Goal: Task Accomplishment & Management: Manage account settings

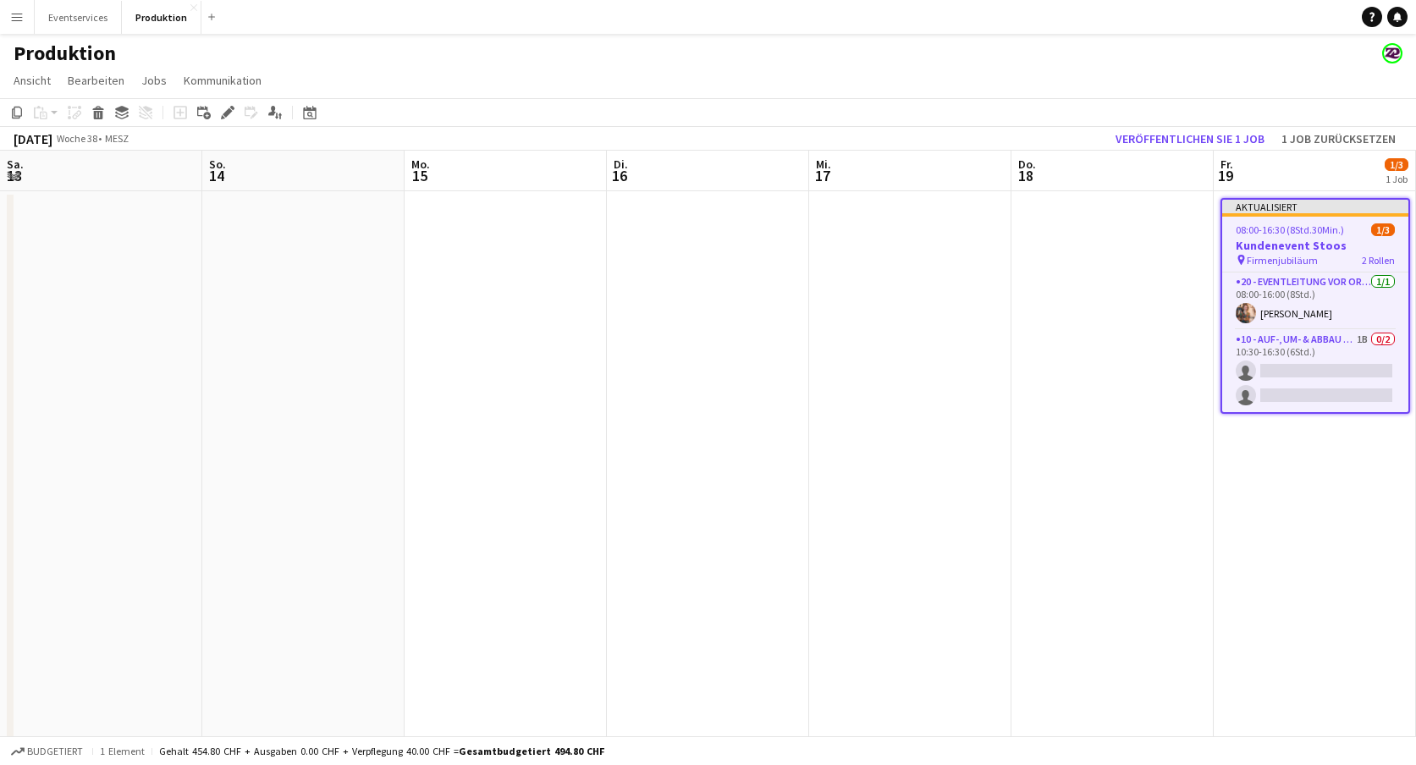
scroll to position [0, 593]
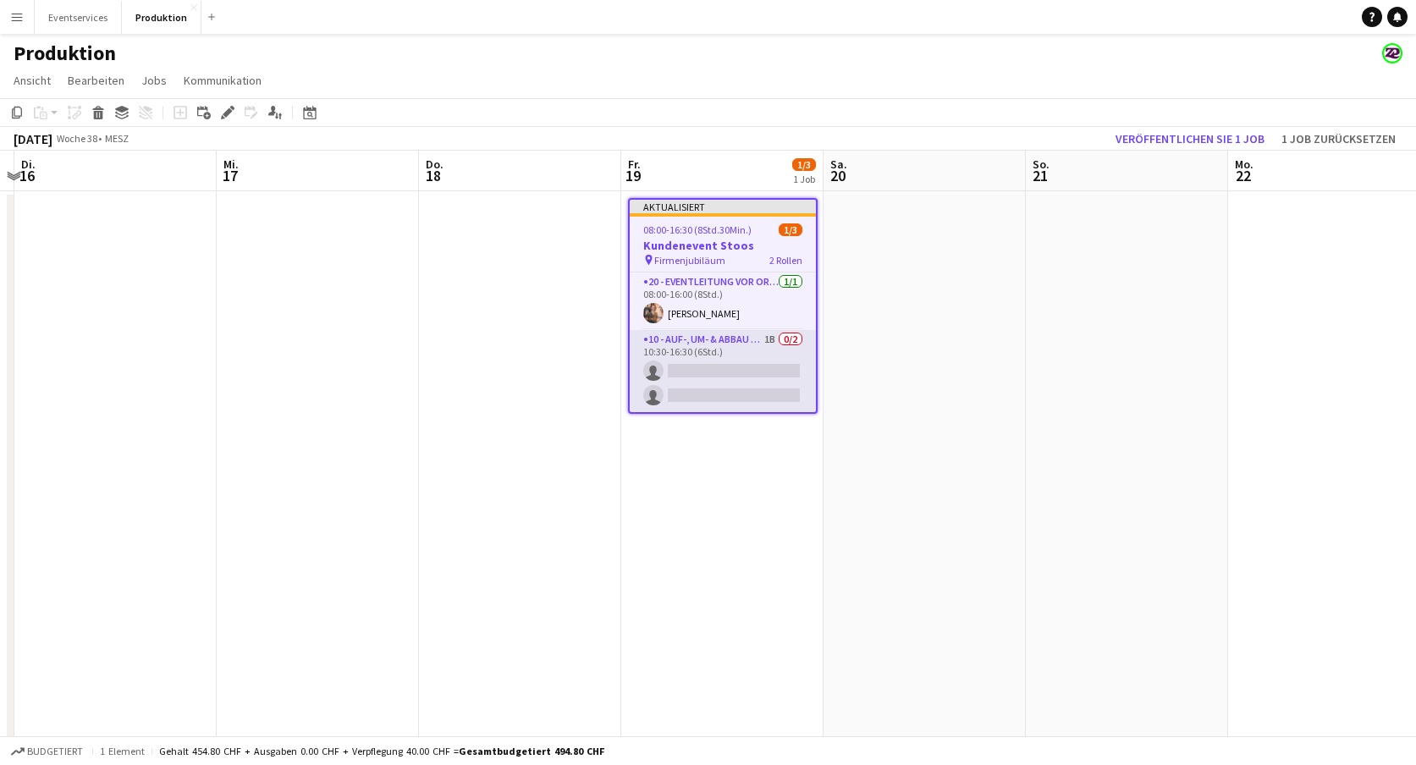
click at [720, 344] on app-card-role "10 - Auf-, Um- & Abbau Crew 1B 0/2 10:30-16:30 (6Std.) single-neutral-actions s…" at bounding box center [723, 371] width 186 height 82
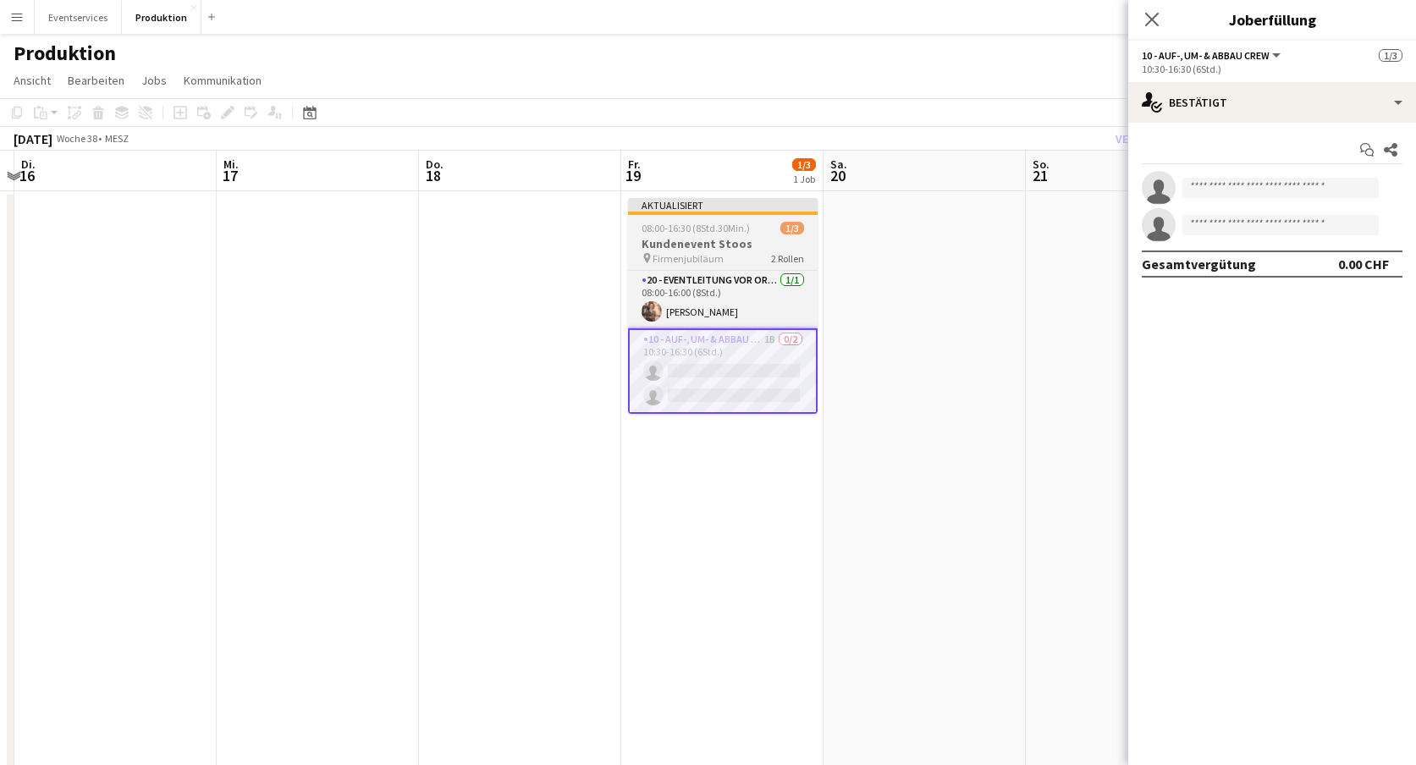
click at [715, 229] on span "08:00-16:30 (8Std.30Min.)" at bounding box center [696, 228] width 108 height 13
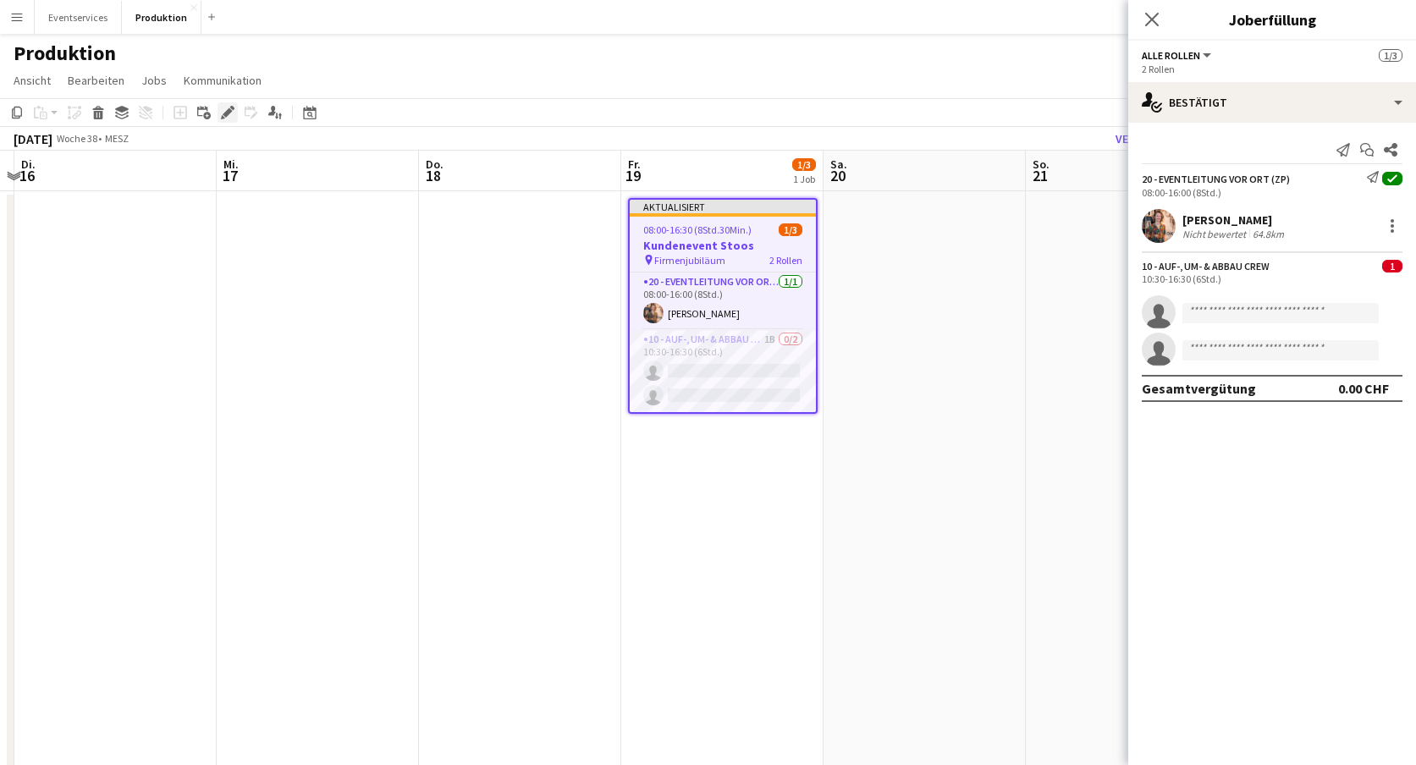
drag, startPoint x: 205, startPoint y: 111, endPoint x: 224, endPoint y: 112, distance: 19.5
click at [224, 112] on div "Job hinzufügen Verknüpften Job hinzufügen Bearbeiten Verbundenen Job bearbeiten…" at bounding box center [221, 112] width 130 height 20
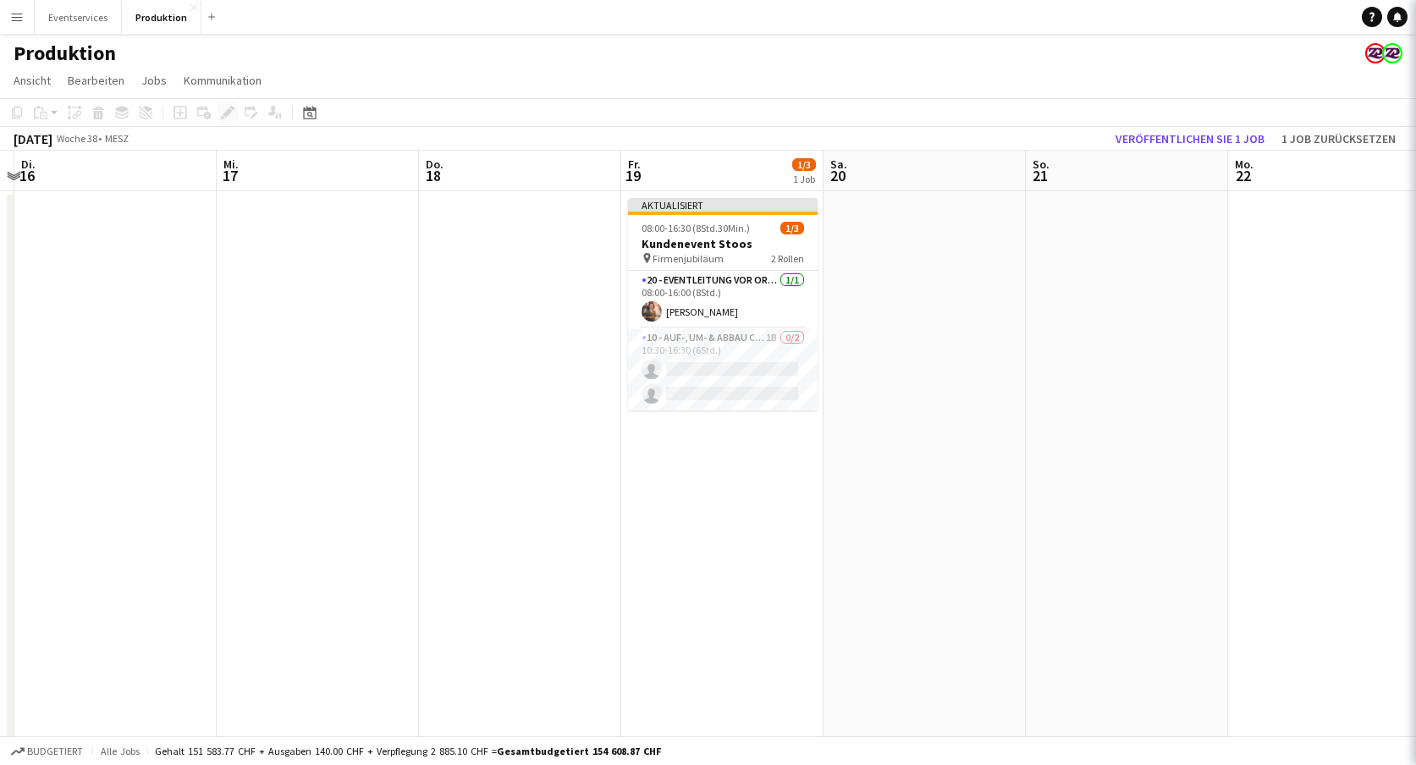
click at [224, 112] on div "Job hinzufügen Verknüpften Job hinzufügen Bearbeiten Verbundenen Job bearbeiten…" at bounding box center [221, 112] width 130 height 20
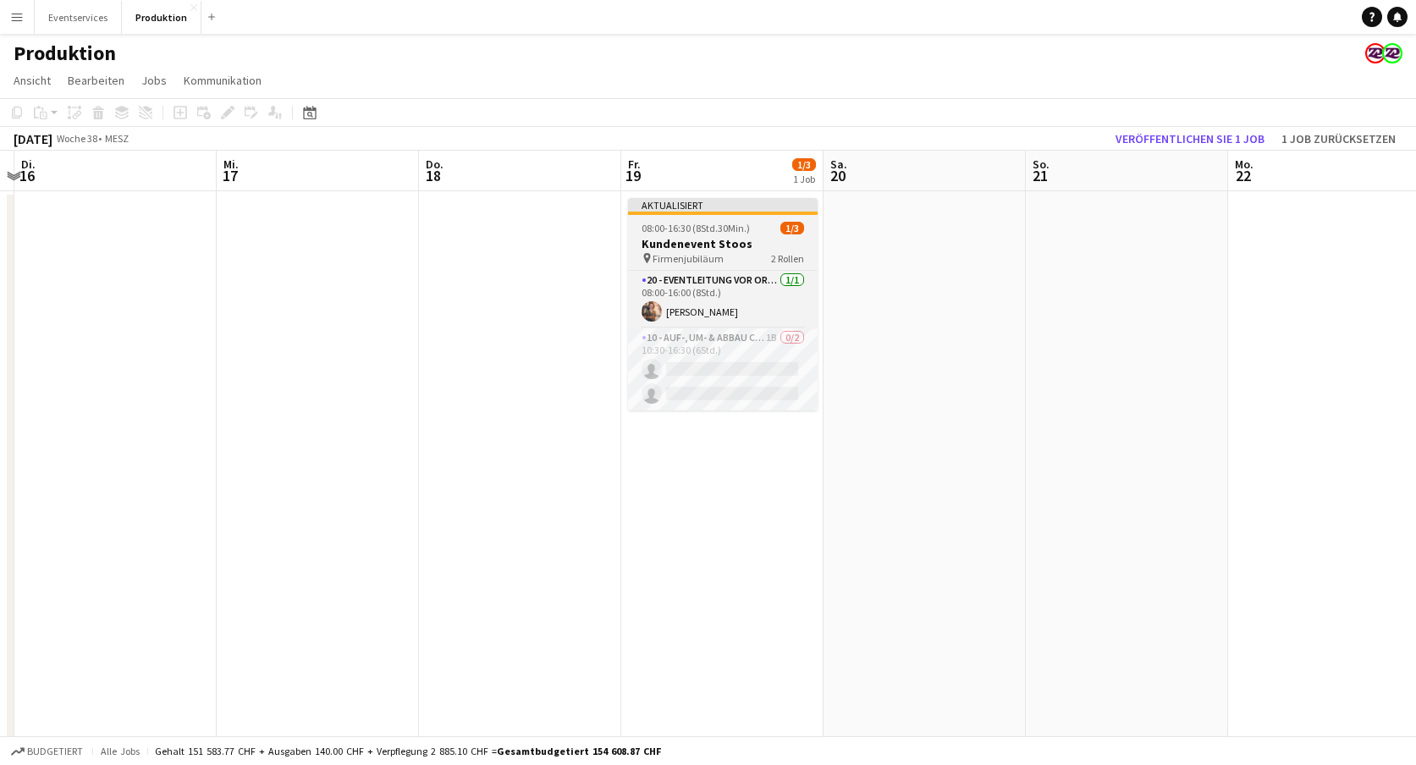
click at [693, 208] on div "Aktualisiert" at bounding box center [723, 205] width 190 height 14
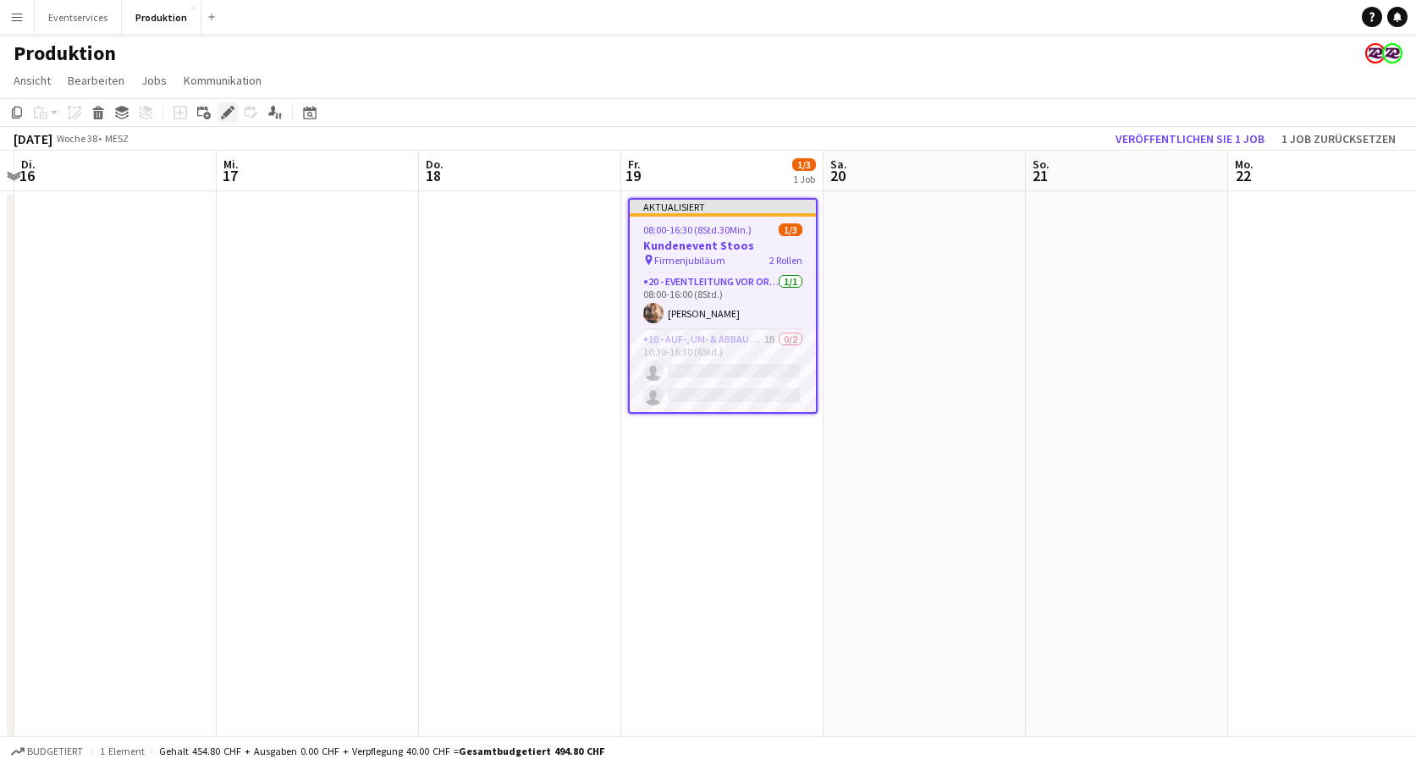
click at [232, 117] on icon "Bearbeiten" at bounding box center [228, 113] width 14 height 14
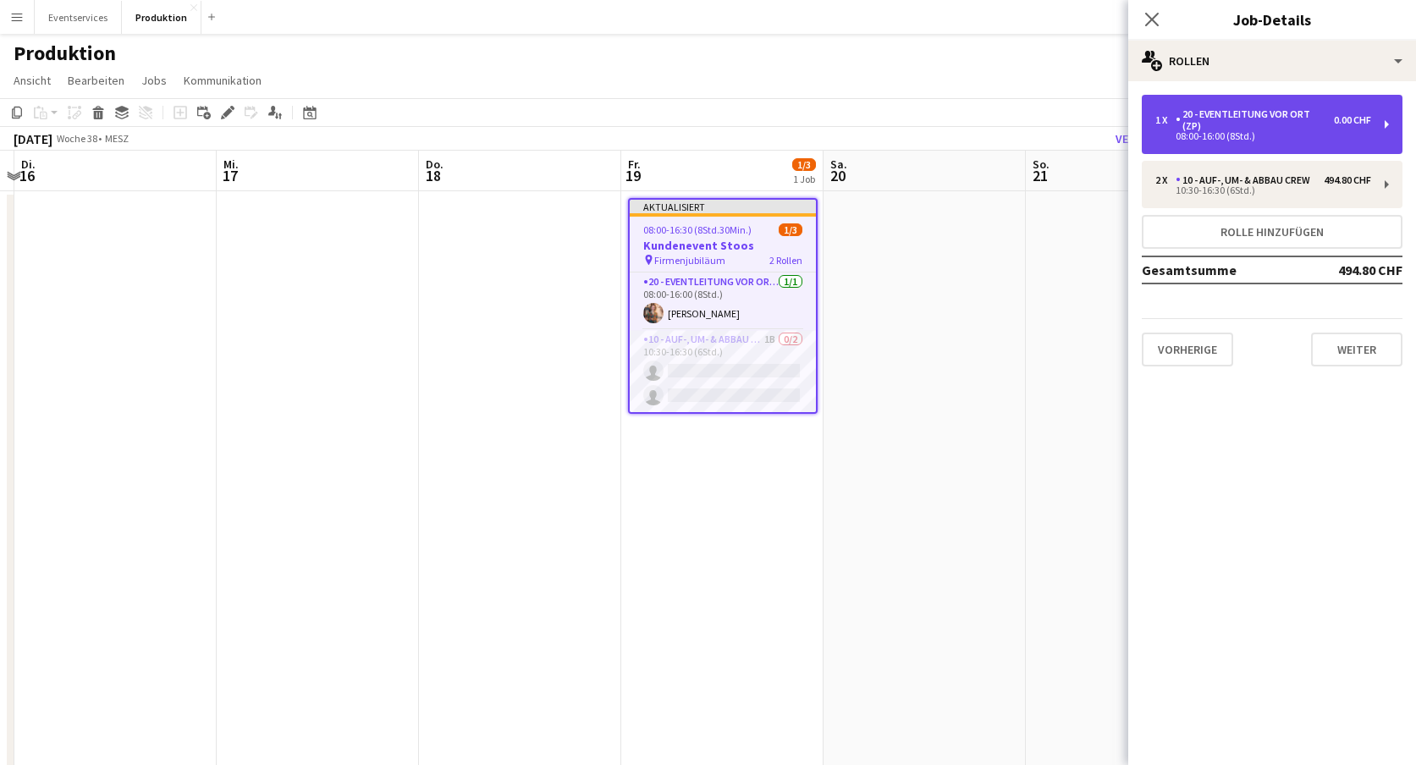
click at [1294, 119] on div "20 - Eventleitung vor Ort (ZP)" at bounding box center [1255, 120] width 158 height 24
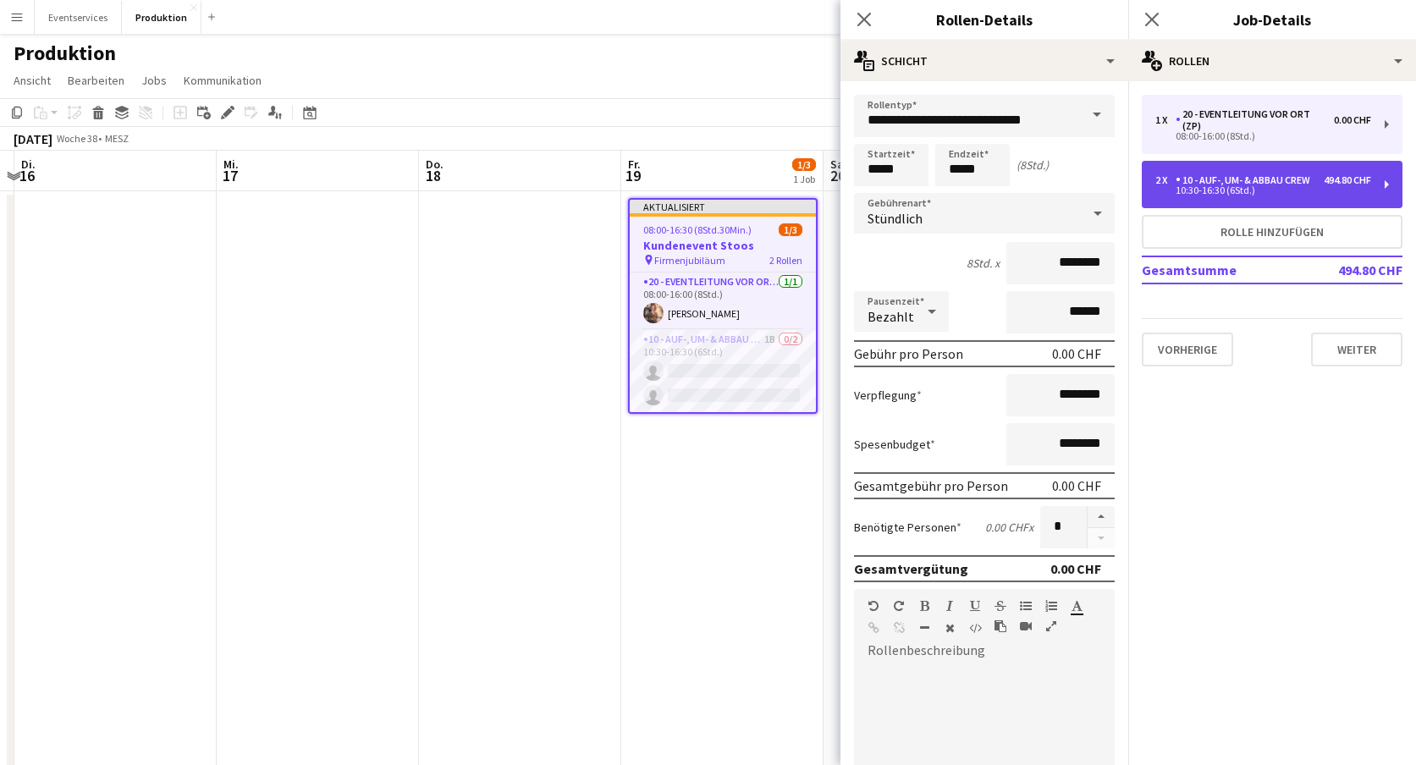
click at [1277, 185] on div "10 - Auf-, Um- & Abbau Crew" at bounding box center [1246, 180] width 141 height 12
type input "**********"
type input "*****"
type input "*********"
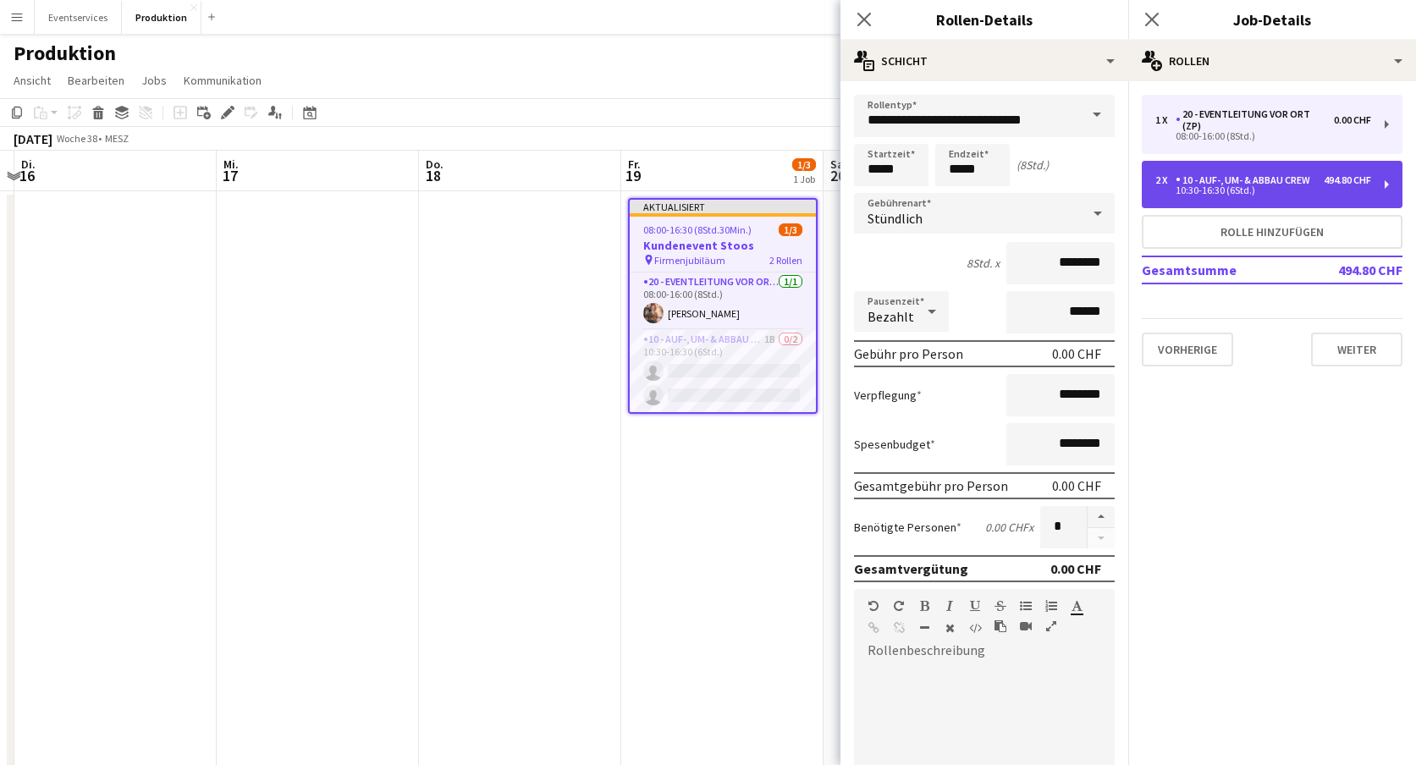
type input "*********"
type input "*"
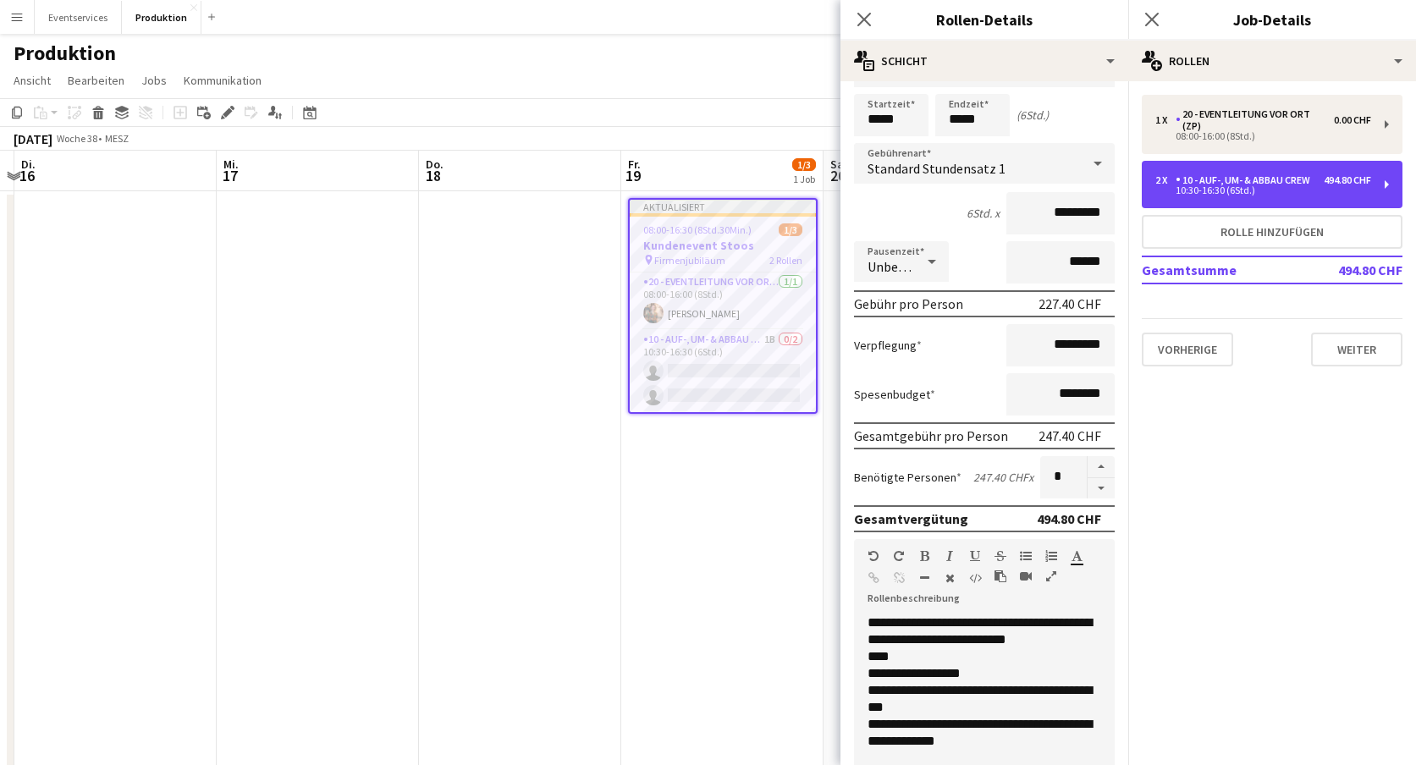
scroll to position [0, 0]
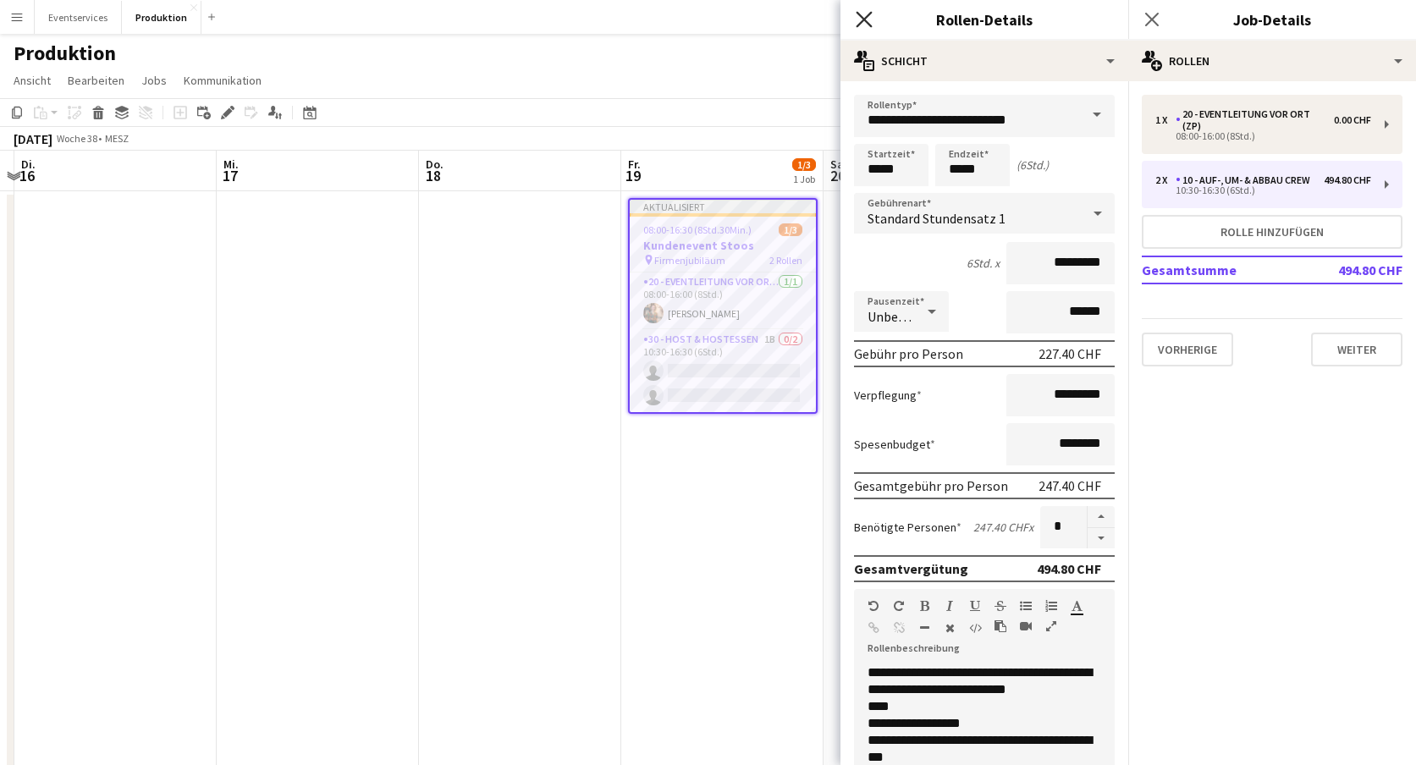
click at [865, 14] on icon "Pop-in schließen" at bounding box center [864, 19] width 16 height 16
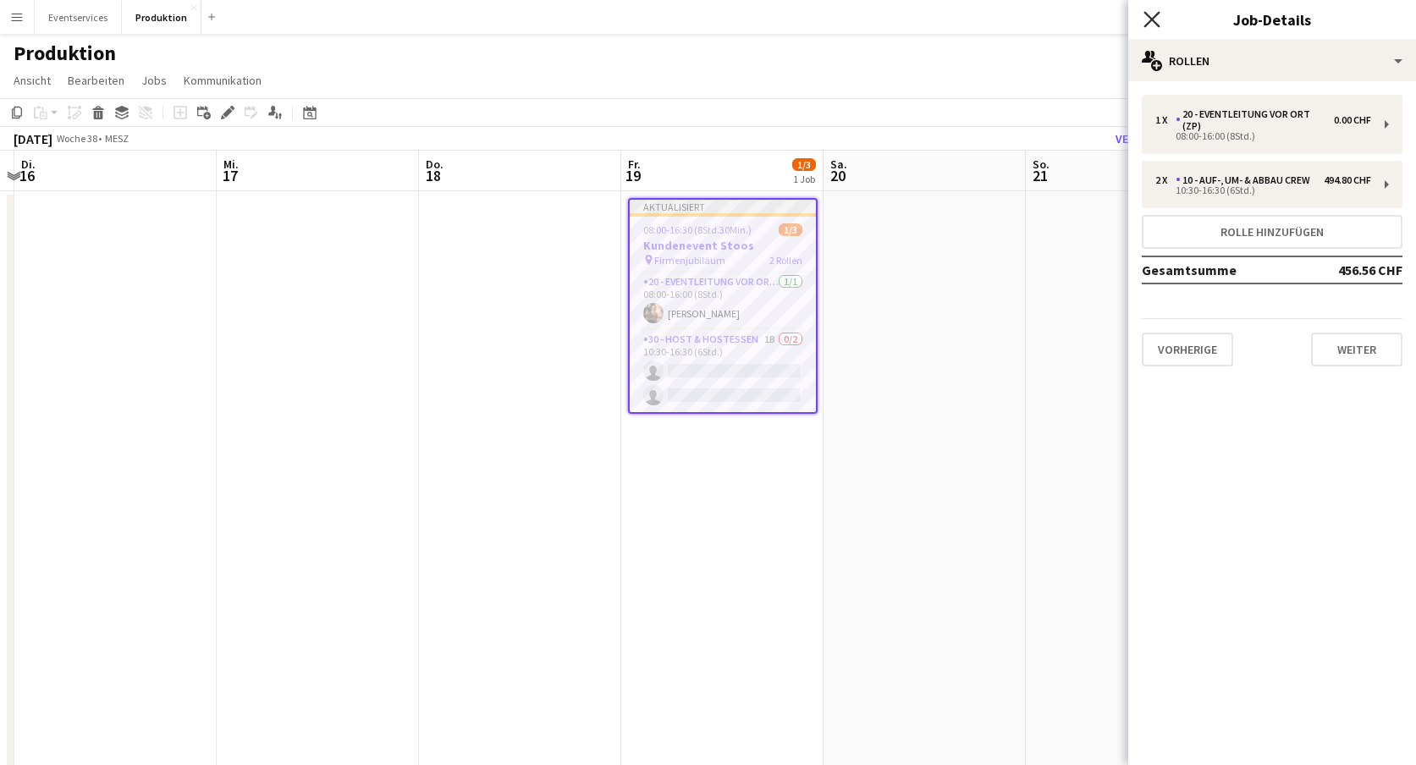
click at [1157, 22] on icon "Pop-in schließen" at bounding box center [1152, 19] width 16 height 16
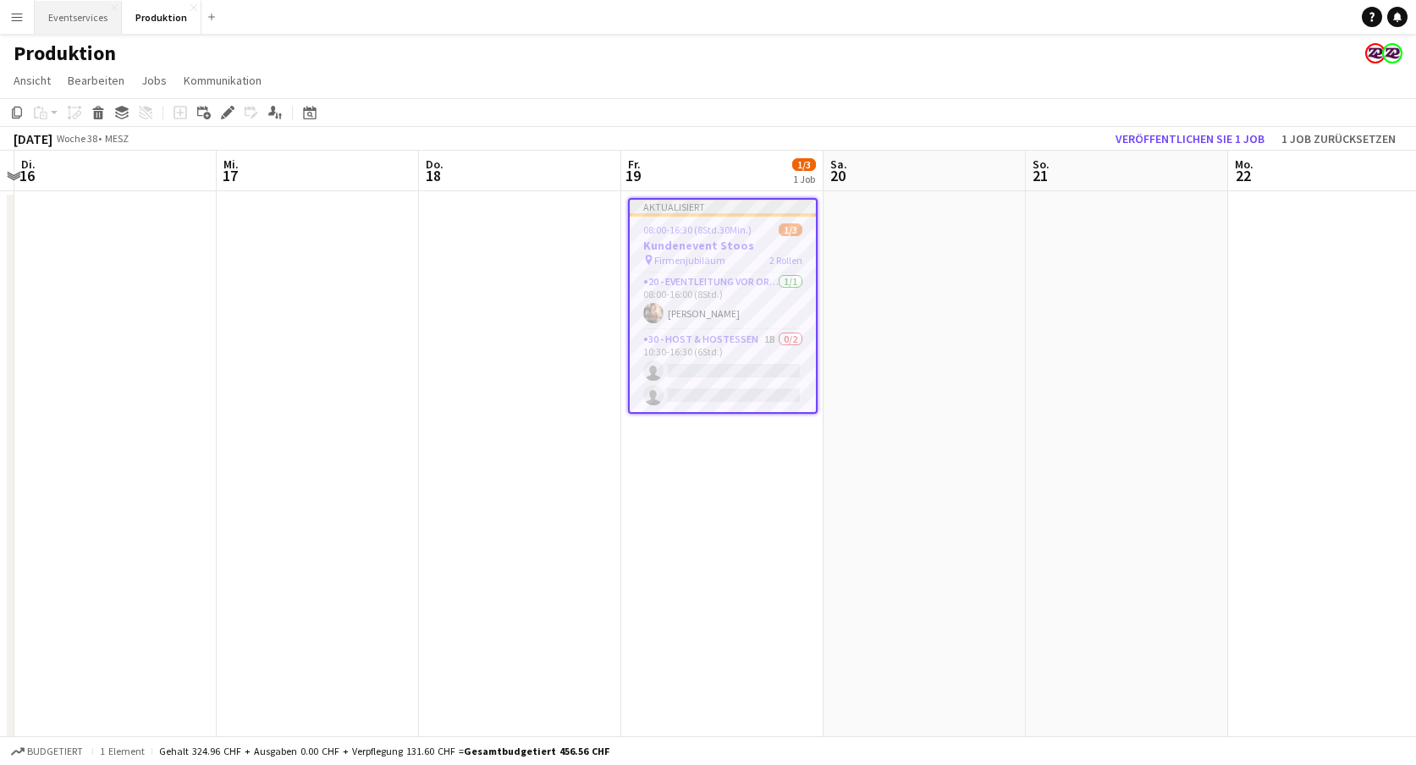
click at [79, 16] on button "Eventservices Schließen" at bounding box center [78, 17] width 87 height 33
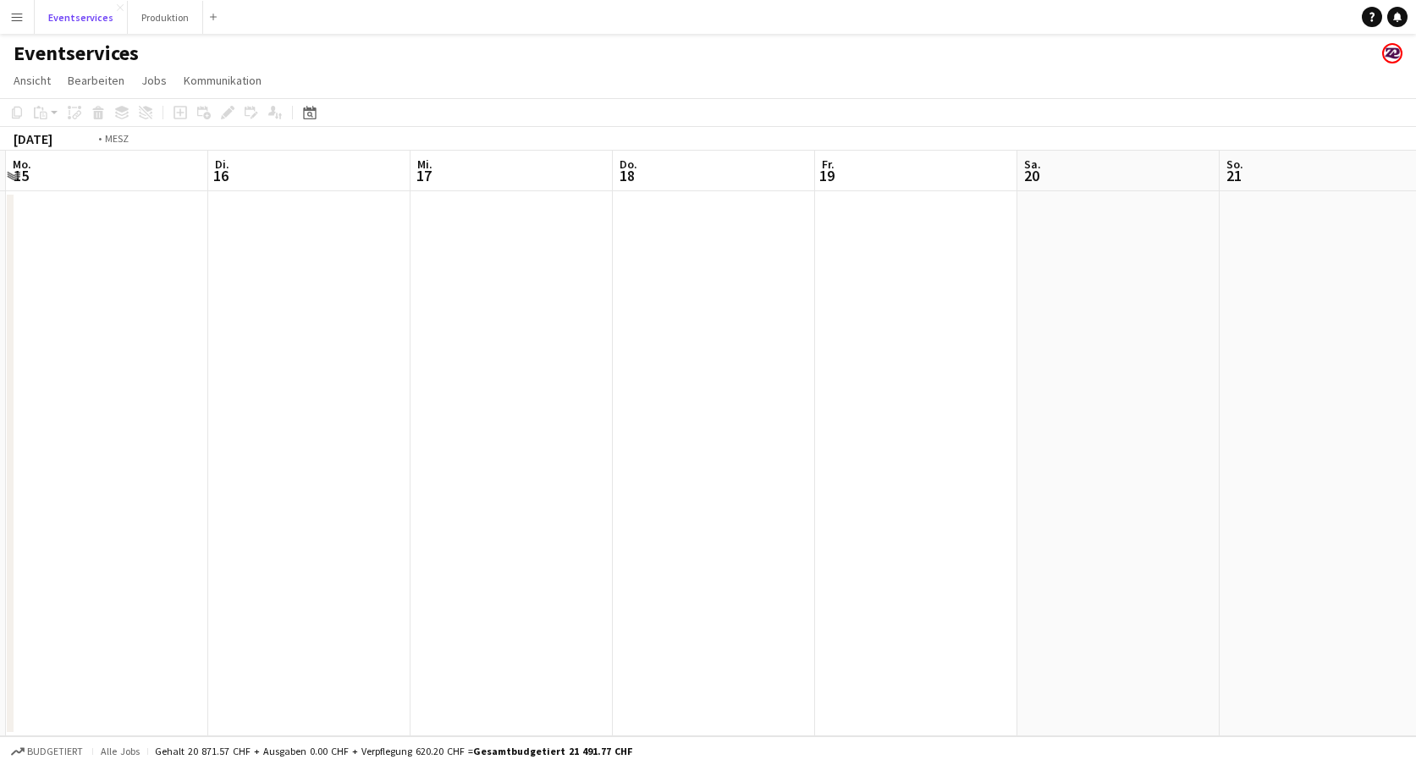
scroll to position [0, 631]
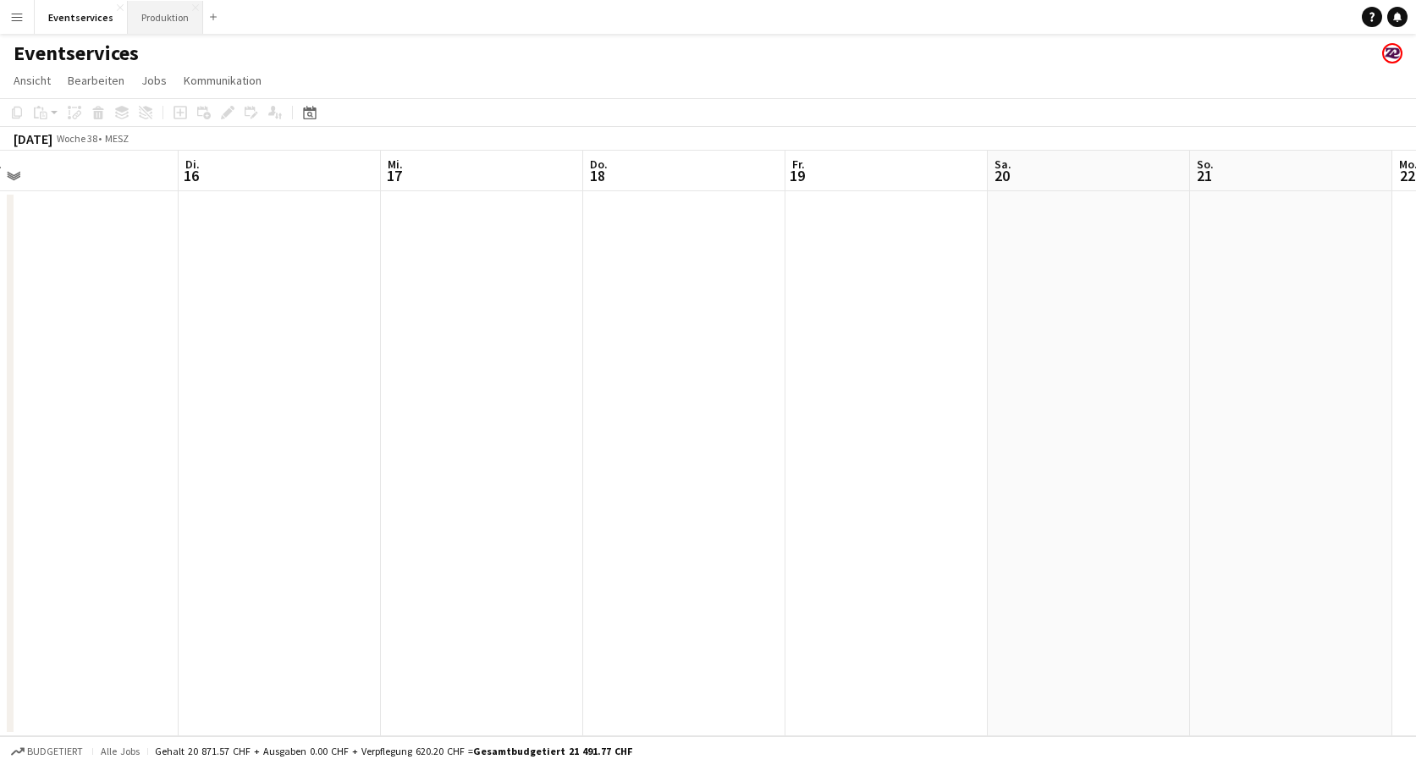
click at [157, 10] on button "Produktion Schließen" at bounding box center [165, 17] width 75 height 33
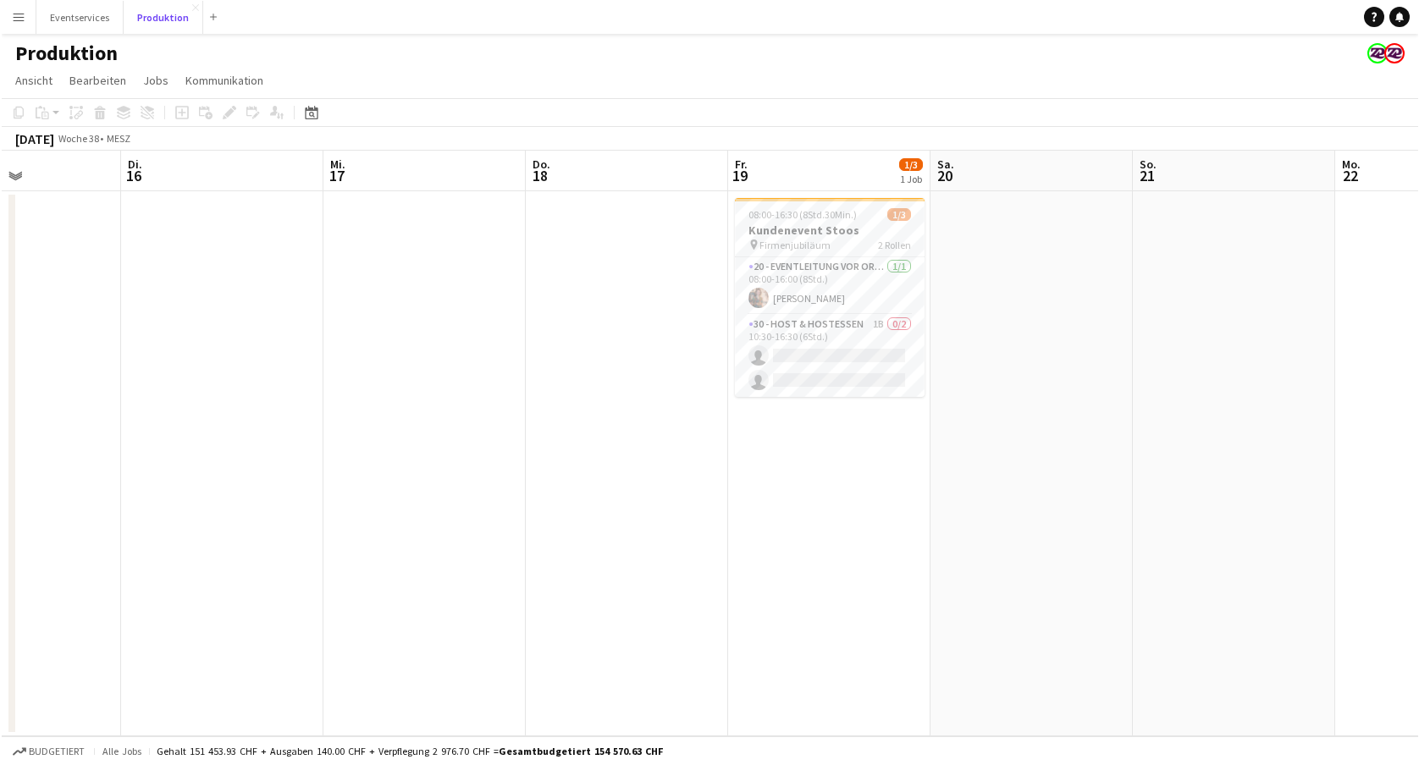
scroll to position [0, 500]
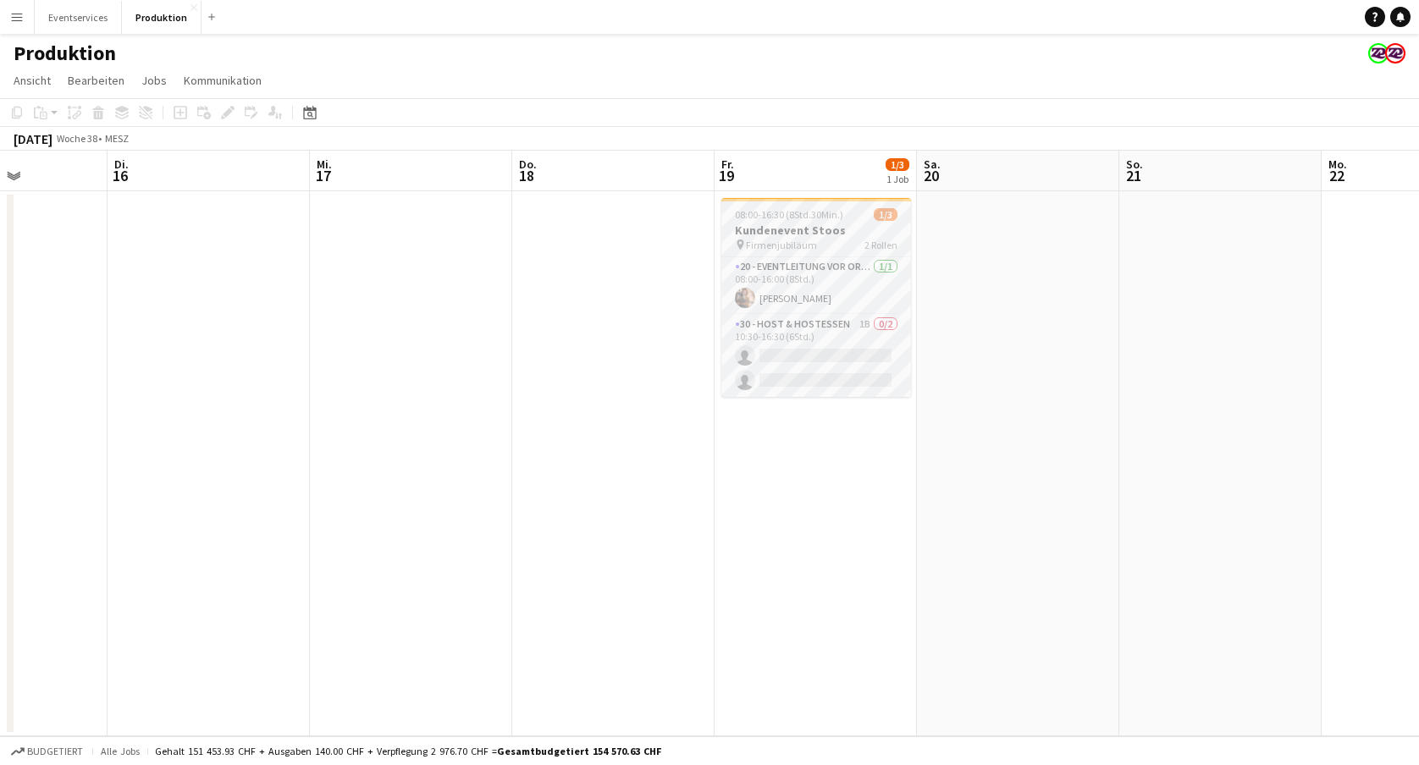
click at [831, 220] on span "08:00-16:30 (8Std.30Min.)" at bounding box center [789, 214] width 108 height 13
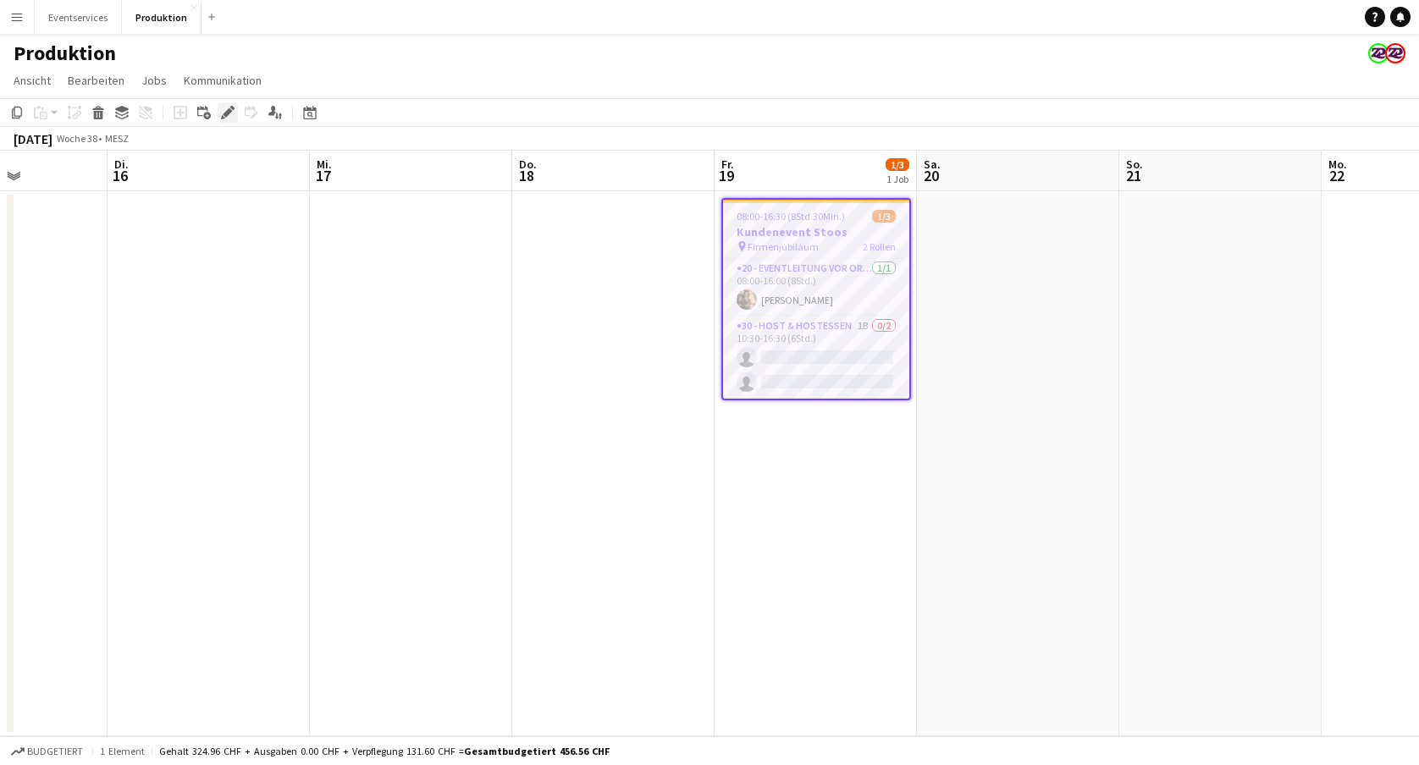
click at [229, 112] on icon at bounding box center [227, 112] width 9 height 9
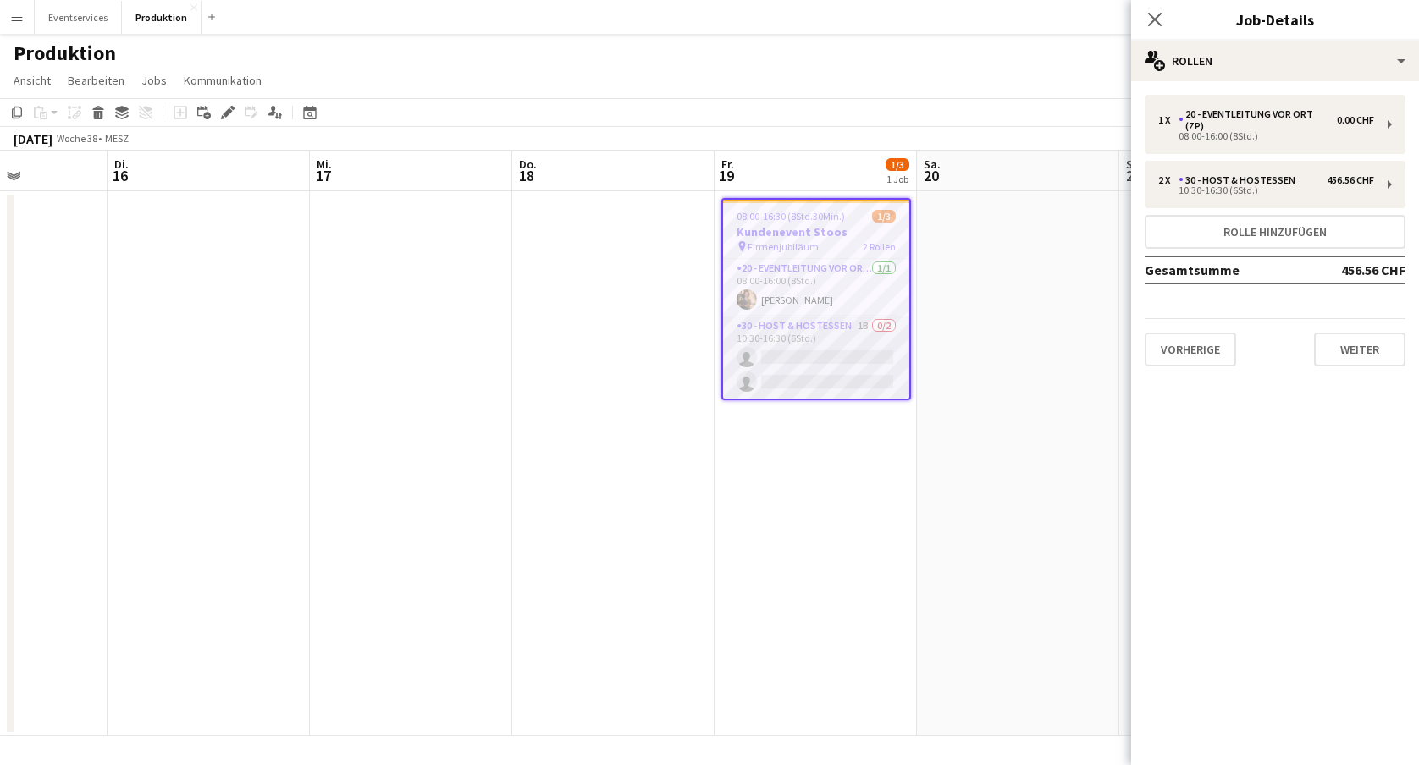
click at [831, 332] on app-card-role "30 - Host & Hostessen 1B 0/2 10:30-16:30 (6Std.) single-neutral-actions single-…" at bounding box center [816, 358] width 186 height 82
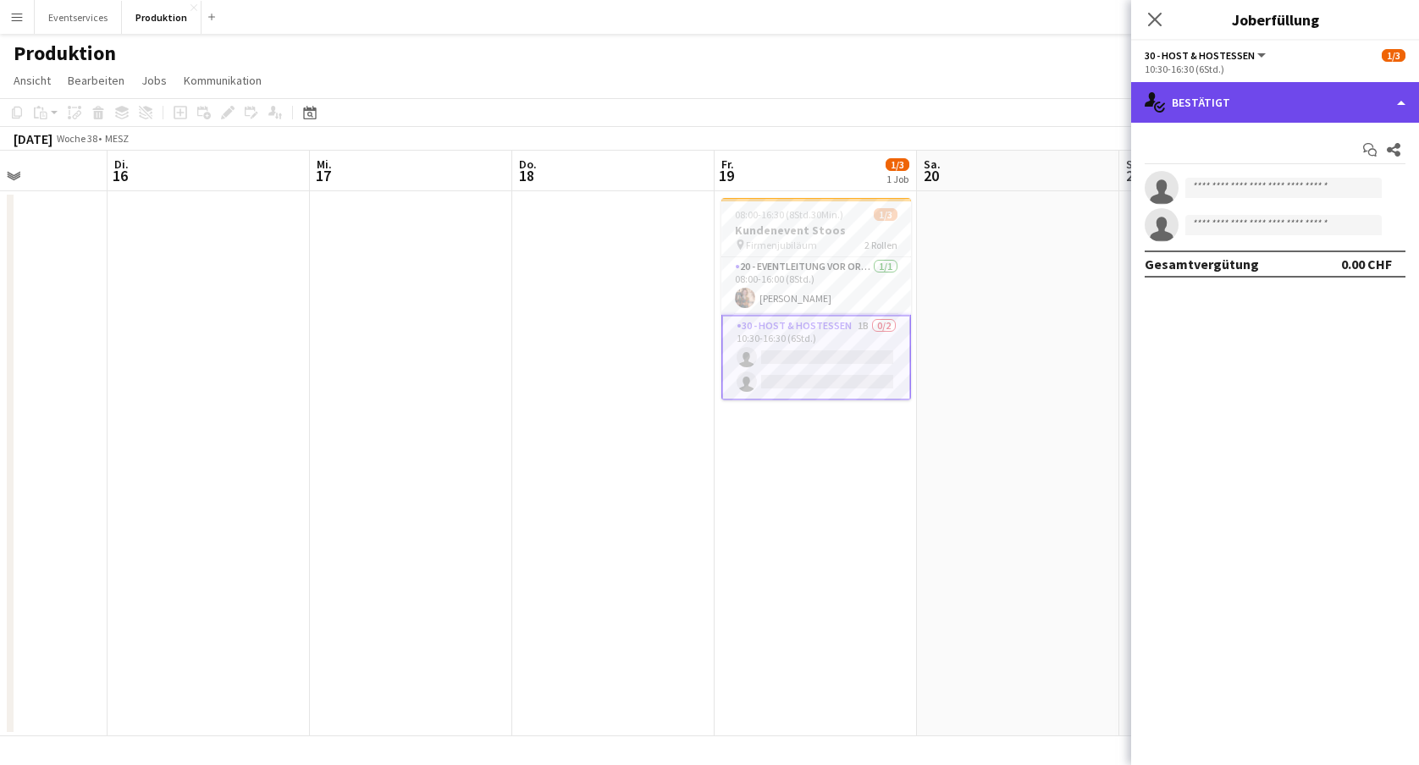
click at [1267, 113] on div "single-neutral-actions-check-2 Bestätigt" at bounding box center [1275, 102] width 288 height 41
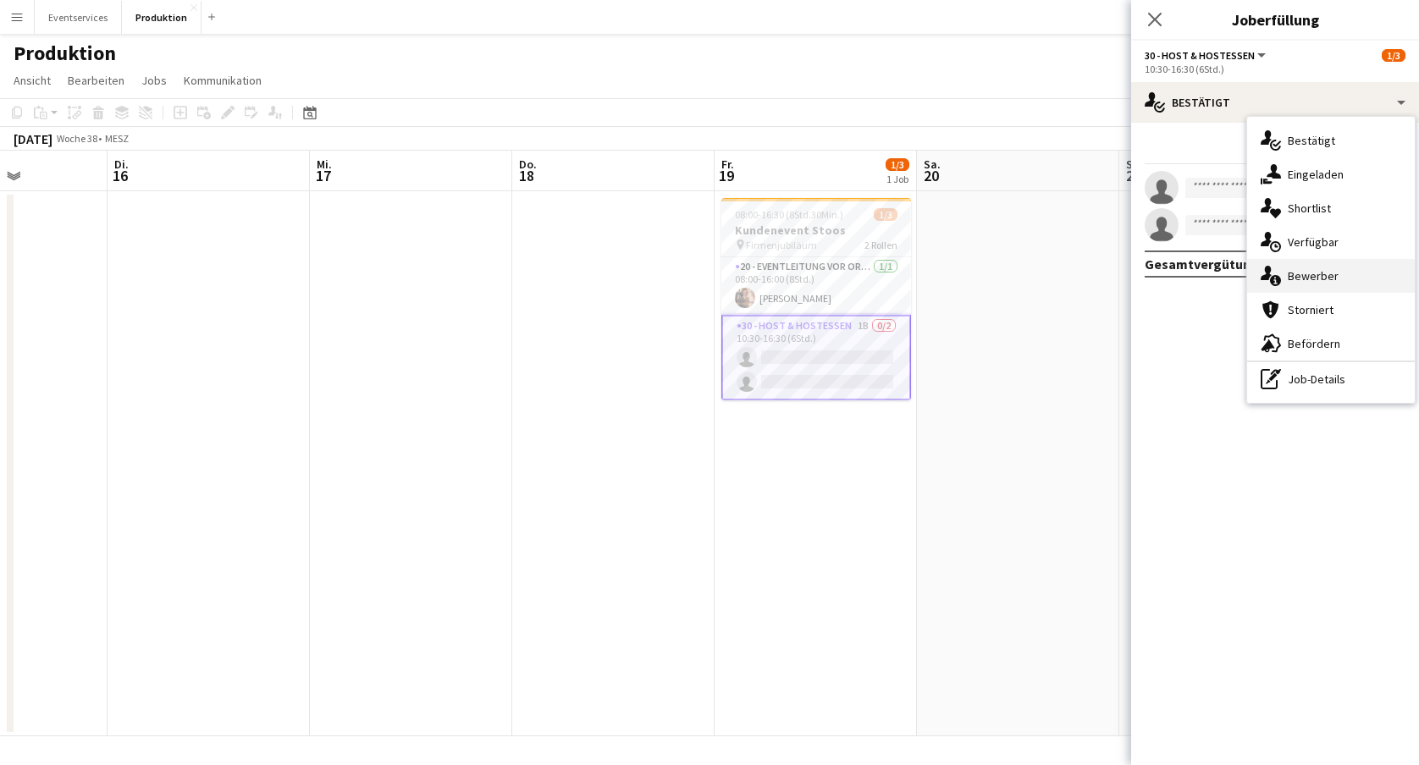
click at [1300, 277] on div "single-neutral-actions-information Bewerber" at bounding box center [1331, 276] width 168 height 34
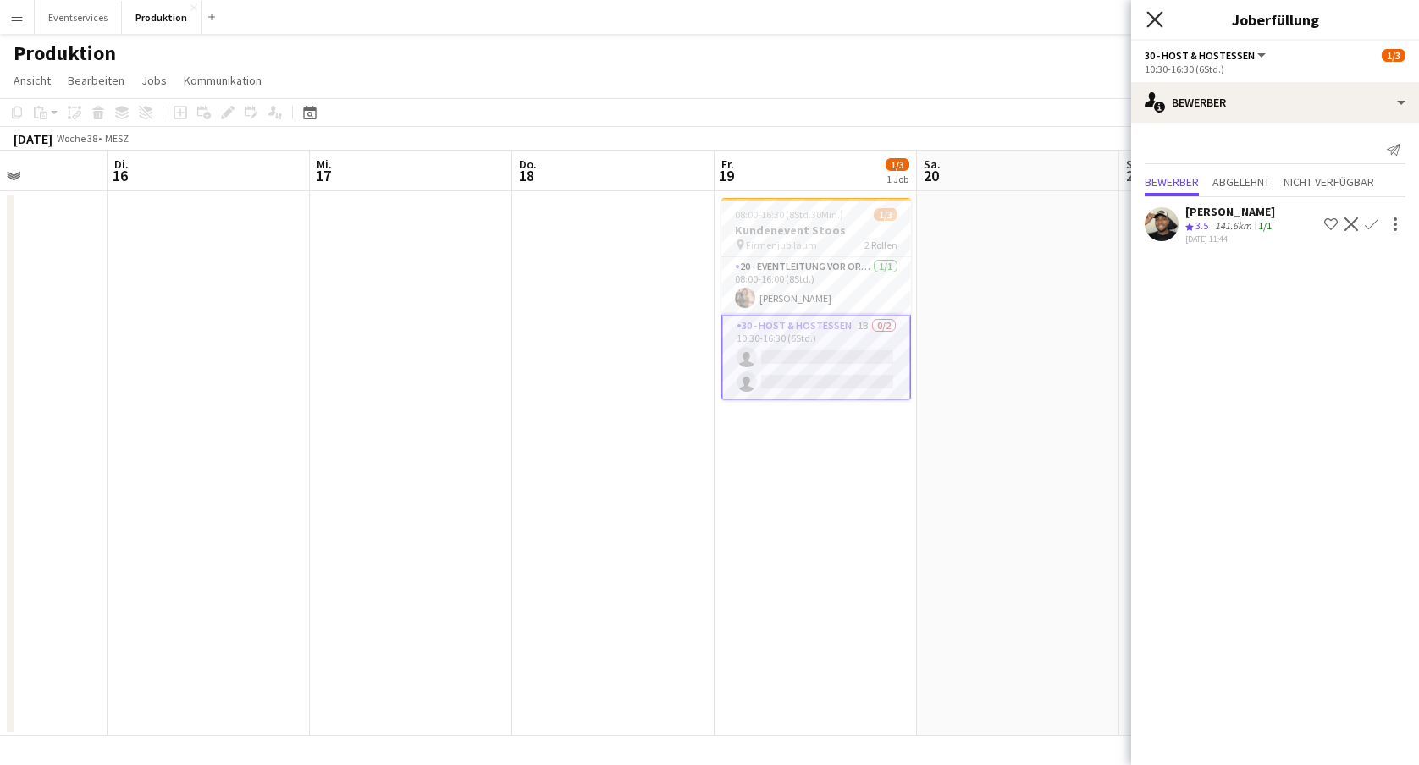
click at [1155, 15] on icon "Pop-in schließen" at bounding box center [1154, 19] width 16 height 16
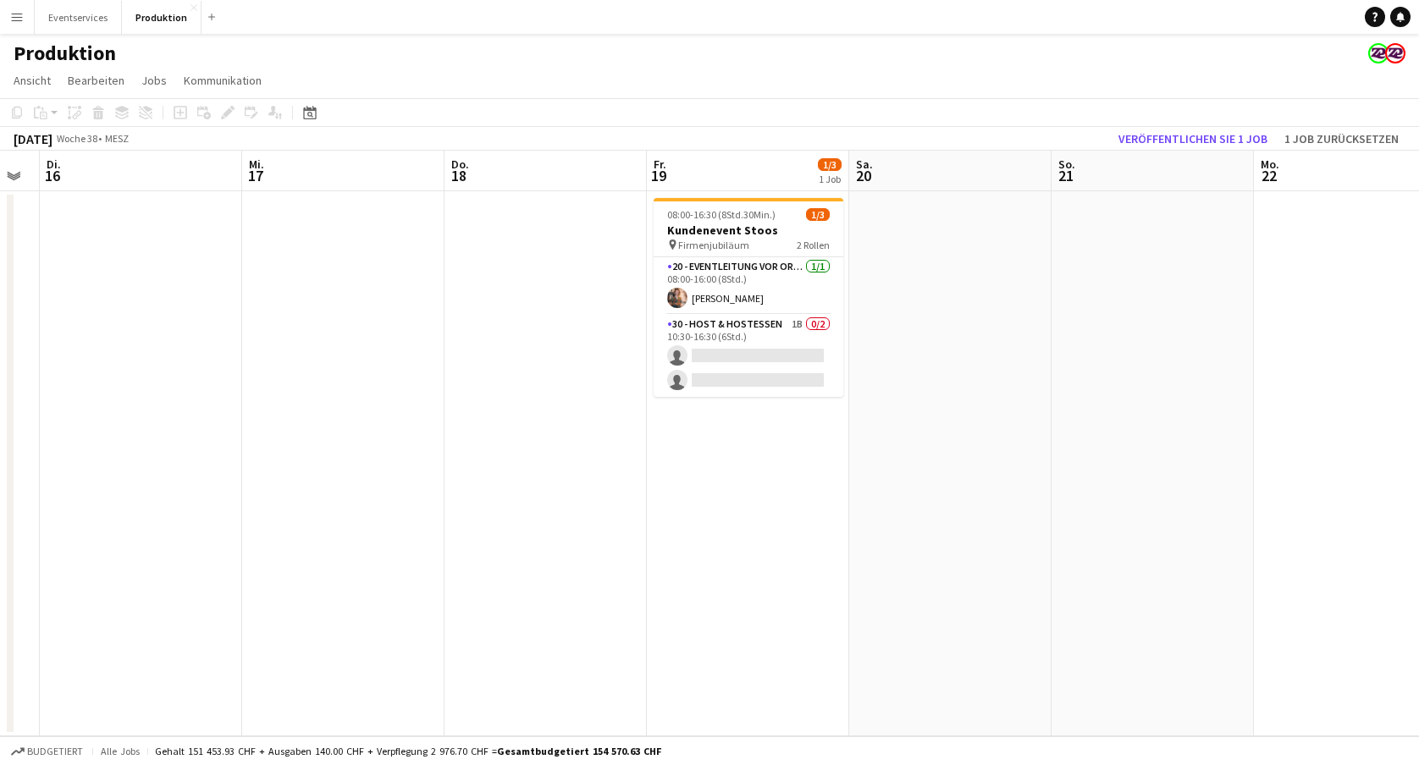
scroll to position [0, 590]
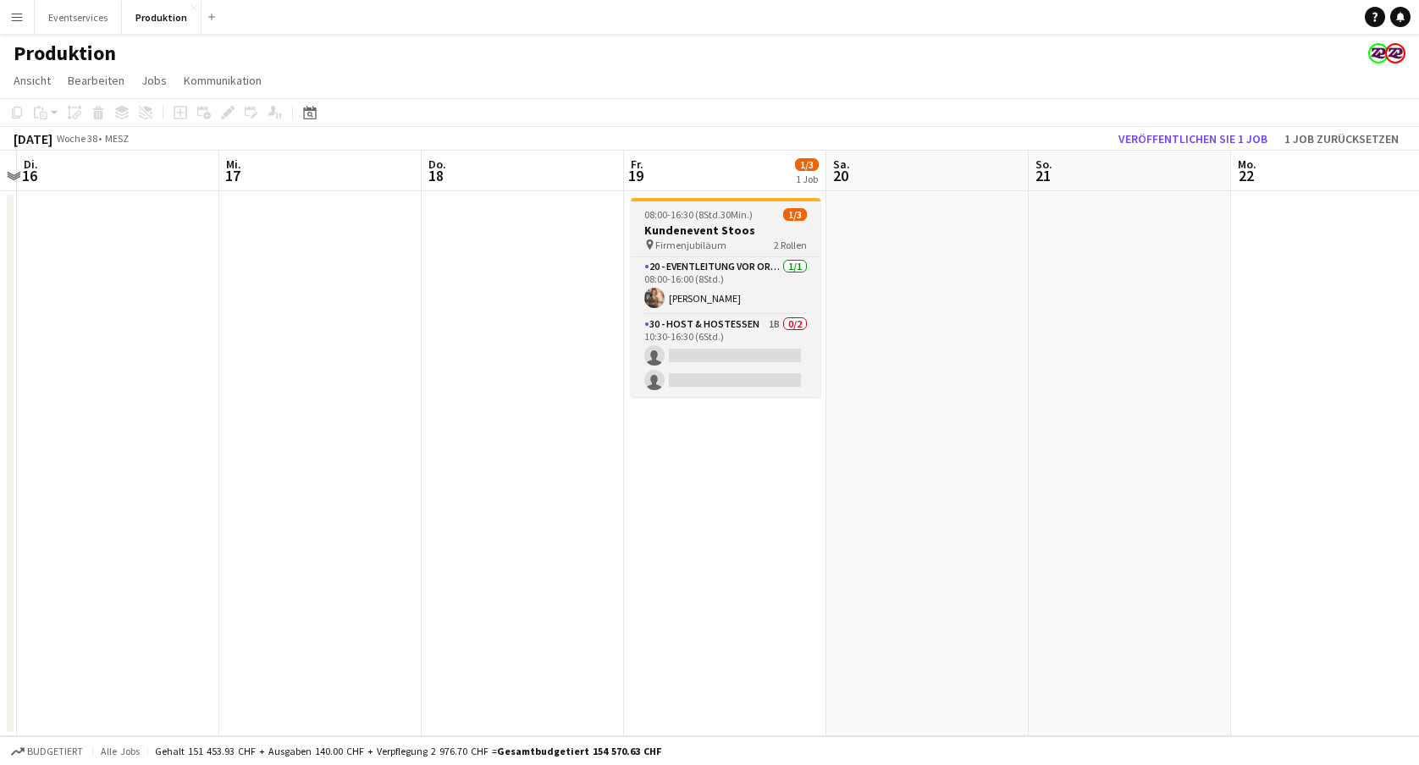
click at [725, 218] on span "08:00-16:30 (8Std.30Min.)" at bounding box center [698, 214] width 108 height 13
